Goal: Browse casually

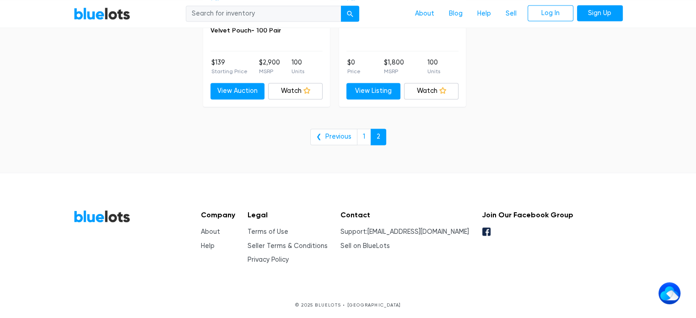
scroll to position [1158, 0]
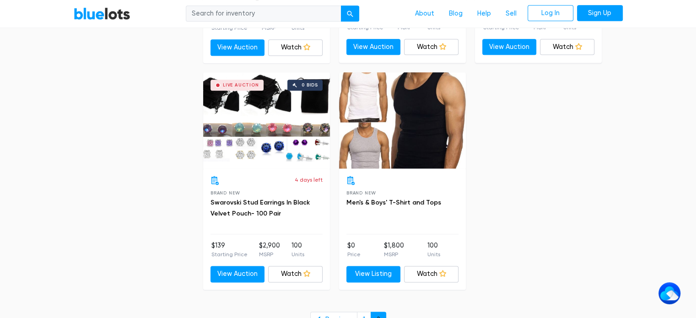
click at [377, 312] on link "2" at bounding box center [379, 320] width 16 height 16
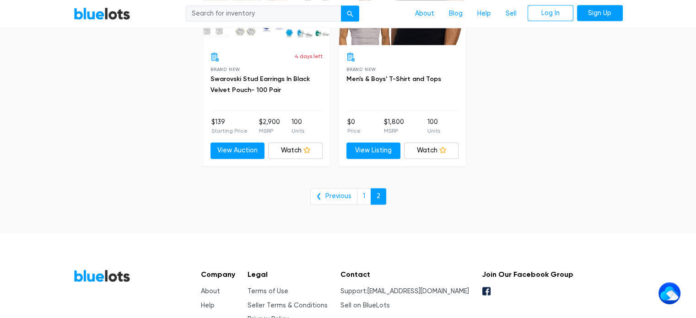
scroll to position [1295, 0]
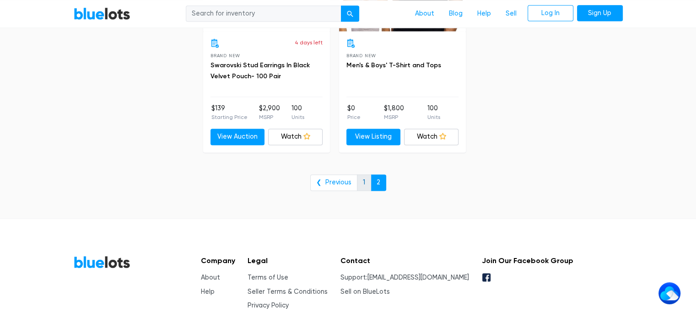
click at [361, 181] on link "1" at bounding box center [364, 182] width 14 height 16
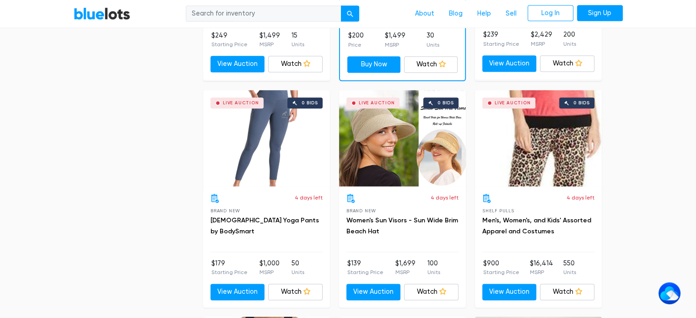
scroll to position [1144, 0]
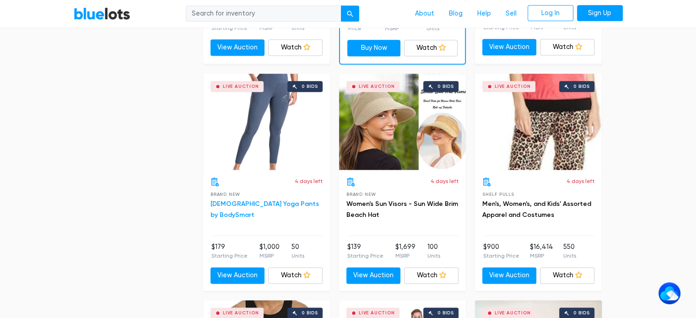
click at [248, 201] on link "Ladies Yoga Pants by BodySmart" at bounding box center [264, 209] width 108 height 19
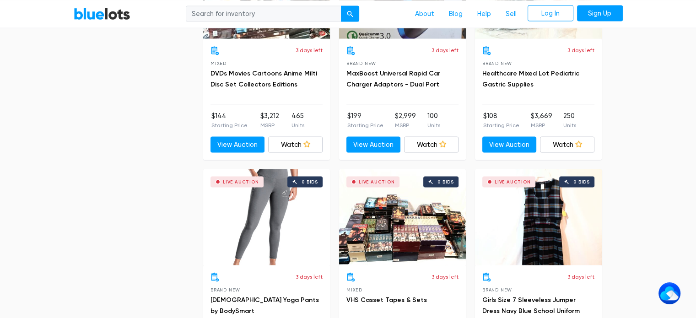
scroll to position [1784, 0]
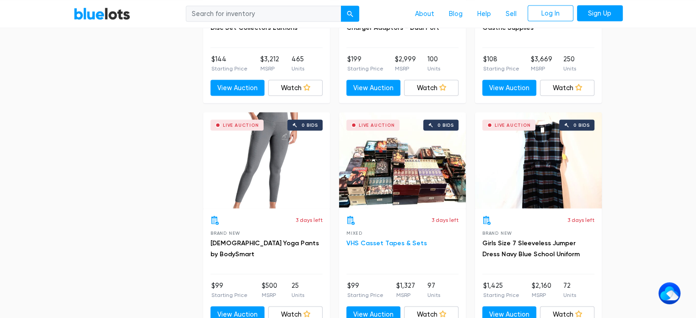
click at [397, 239] on link "VHS Casset Tapes & Sets" at bounding box center [386, 243] width 81 height 8
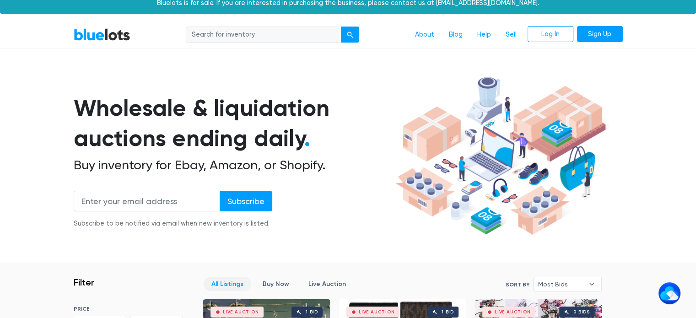
scroll to position [0, 0]
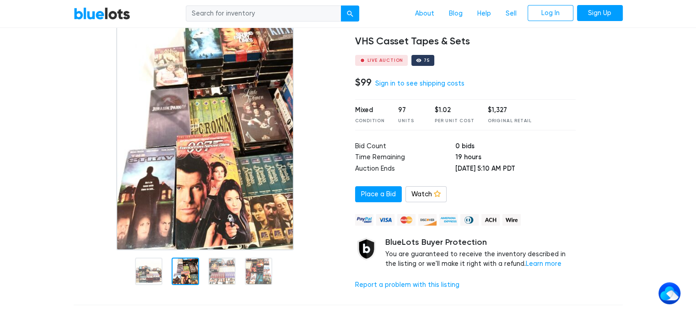
scroll to position [137, 0]
